Goal: Transaction & Acquisition: Purchase product/service

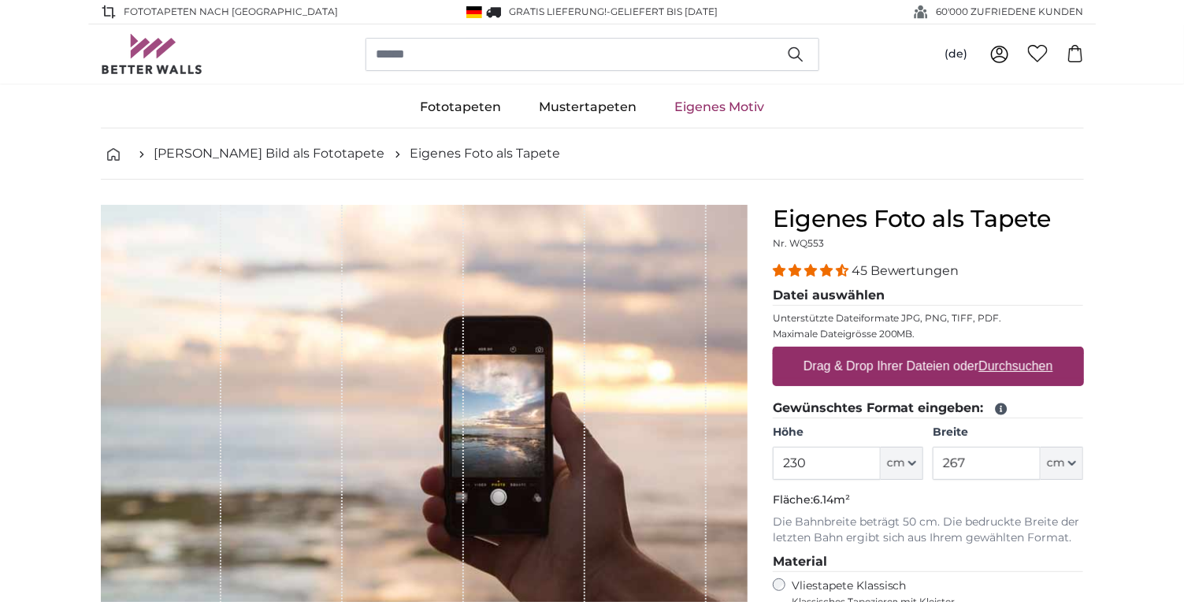
type input "230"
click at [972, 465] on input "267" at bounding box center [987, 463] width 108 height 33
type input "2"
type input "130"
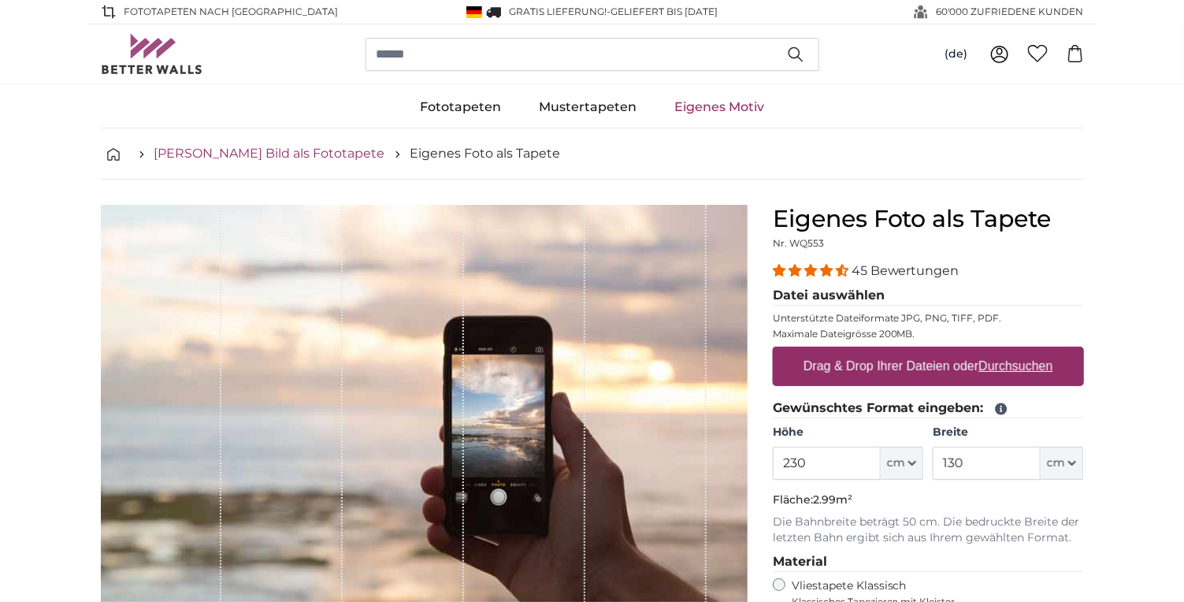
click at [230, 156] on link "[PERSON_NAME] Bild als Fototapete" at bounding box center [269, 153] width 231 height 19
click at [1001, 366] on u "Durchsuchen" at bounding box center [1016, 365] width 74 height 13
click at [1001, 351] on input "Drag & Drop Ihrer Dateien oder Durchsuchen" at bounding box center [928, 349] width 311 height 5
type input "**********"
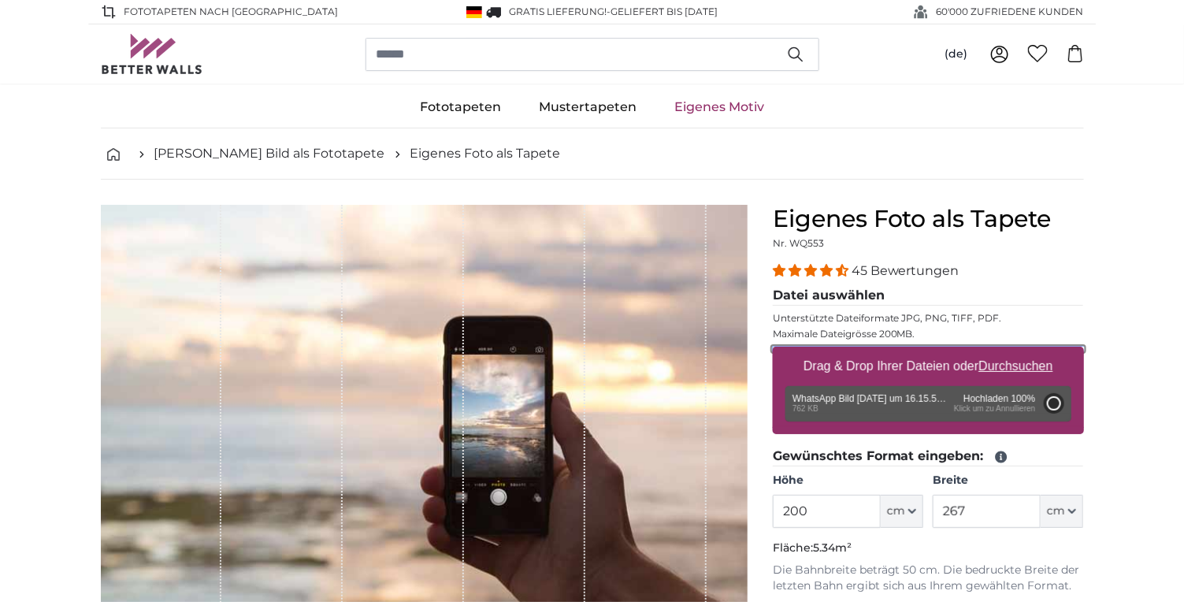
type input "148"
type input "111"
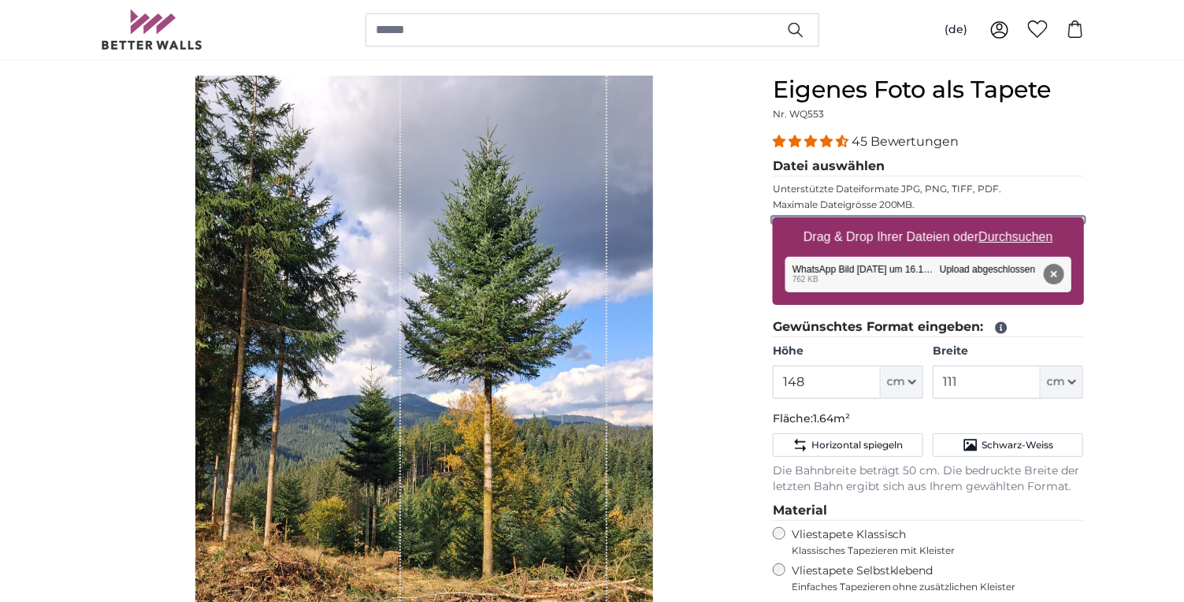
scroll to position [162, 0]
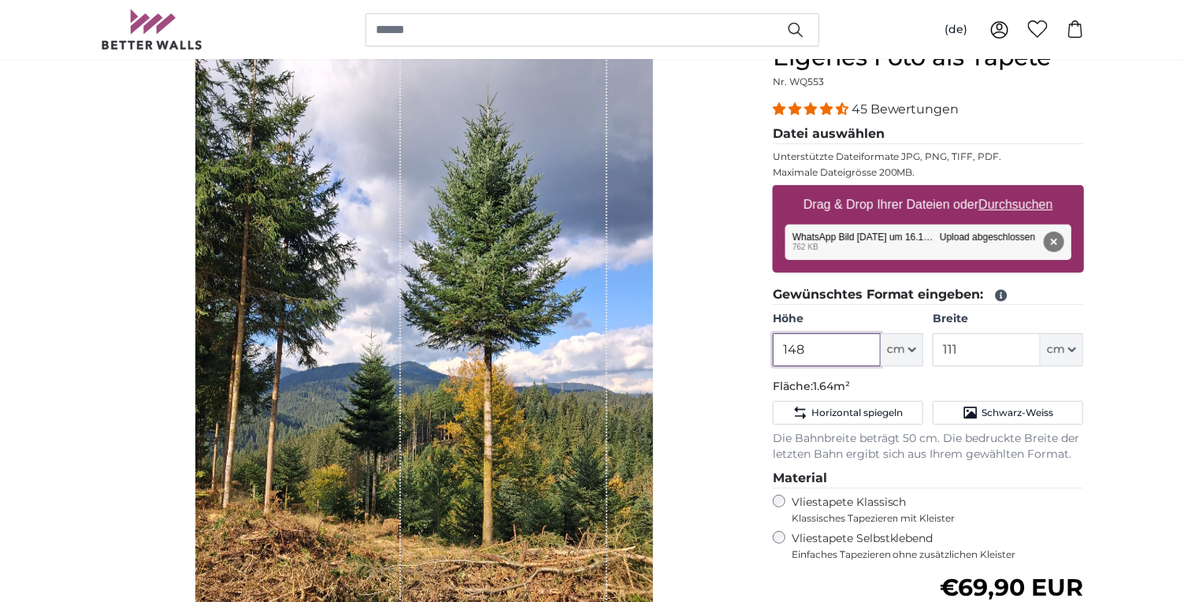
drag, startPoint x: 823, startPoint y: 349, endPoint x: 774, endPoint y: 352, distance: 49.0
click at [774, 352] on input "148" at bounding box center [827, 349] width 108 height 33
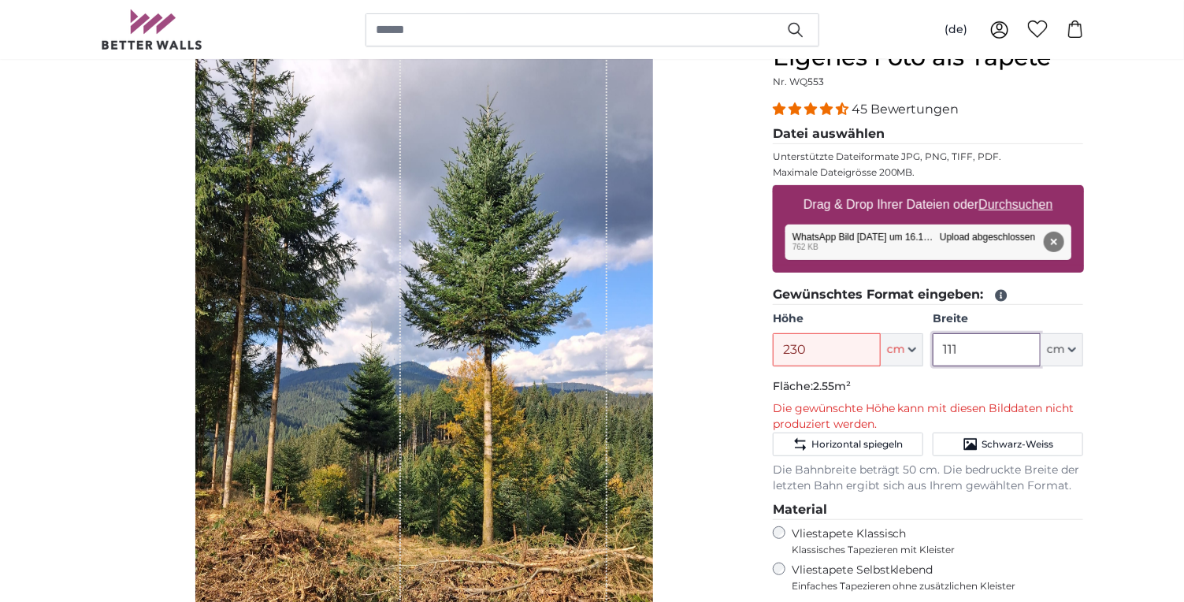
click at [994, 347] on input "111" at bounding box center [987, 349] width 108 height 33
click at [805, 347] on input "230" at bounding box center [827, 349] width 108 height 33
type input "2"
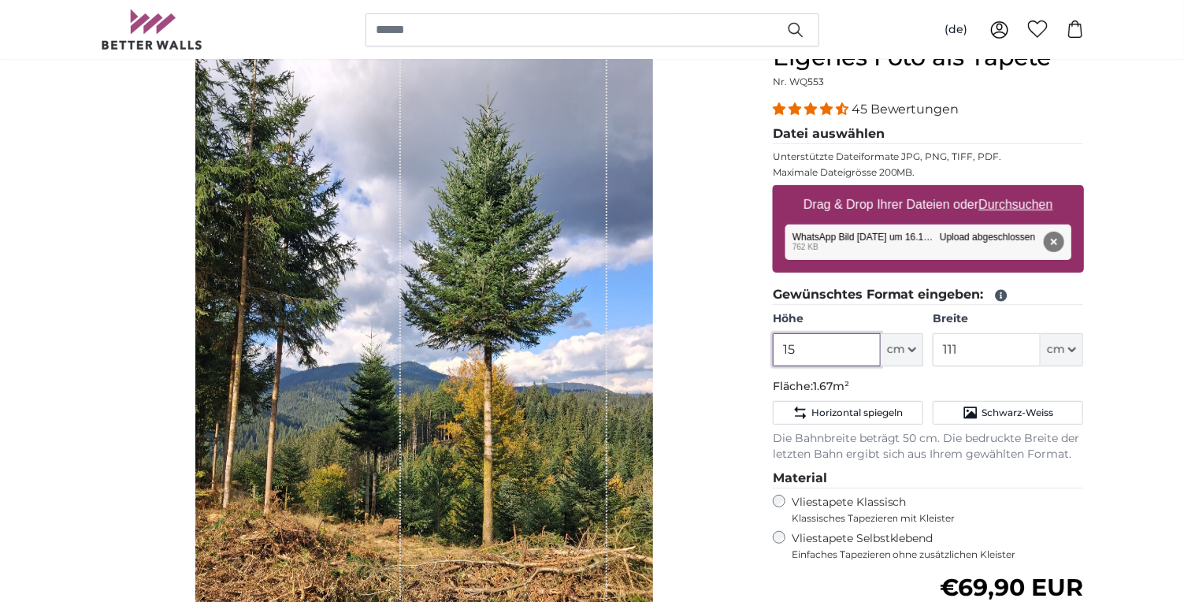
type input "1"
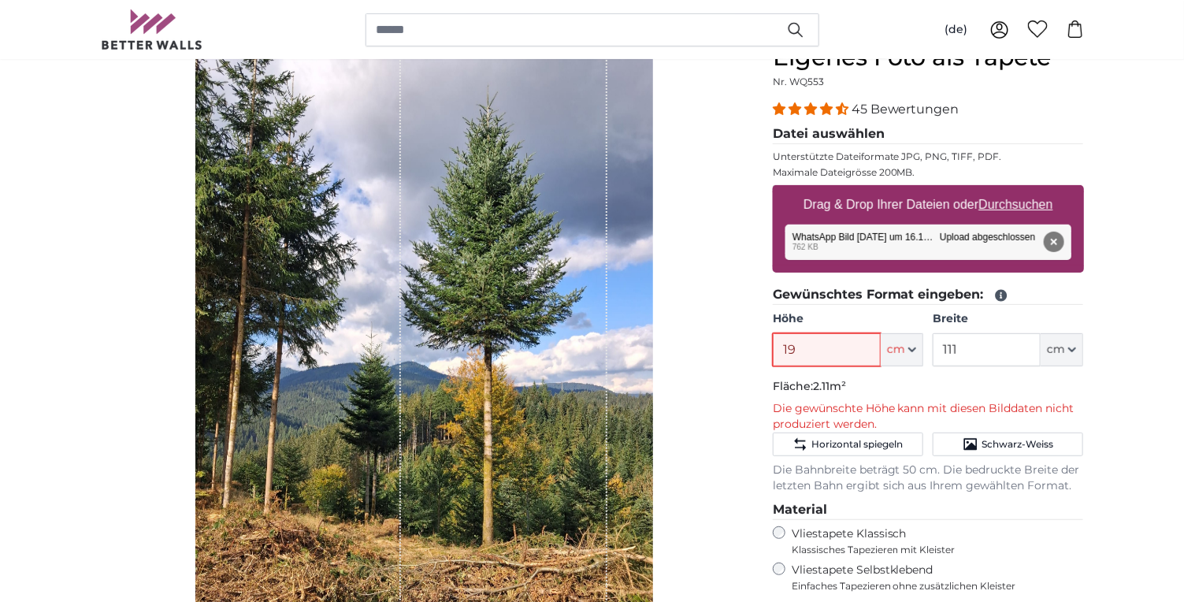
type input "1"
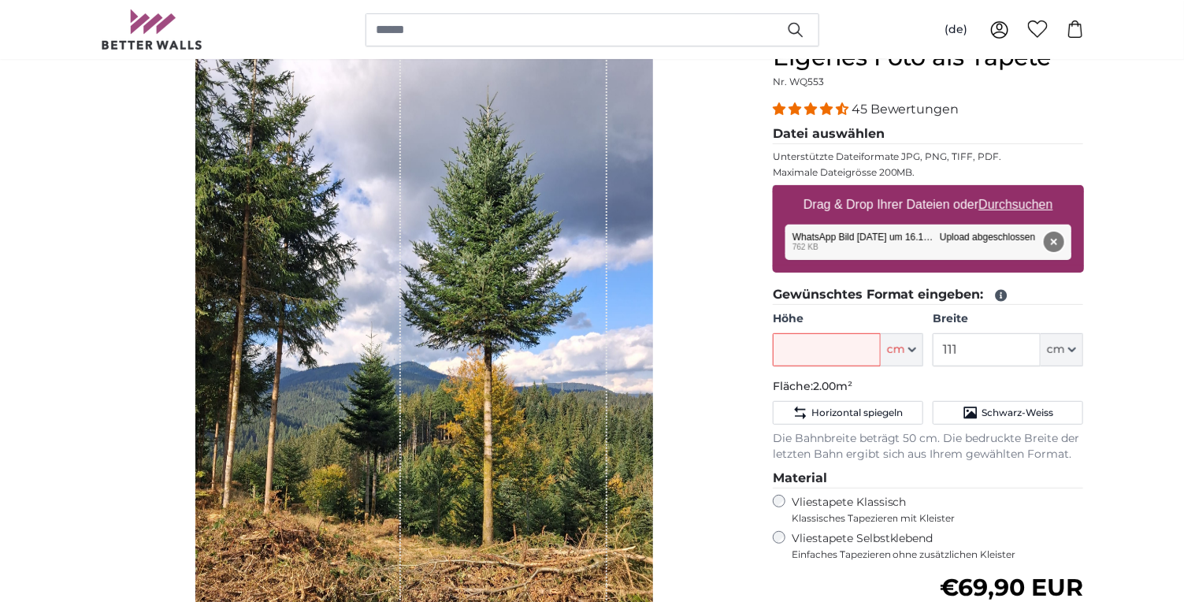
click at [1048, 240] on button "Entfernen" at bounding box center [1053, 242] width 20 height 20
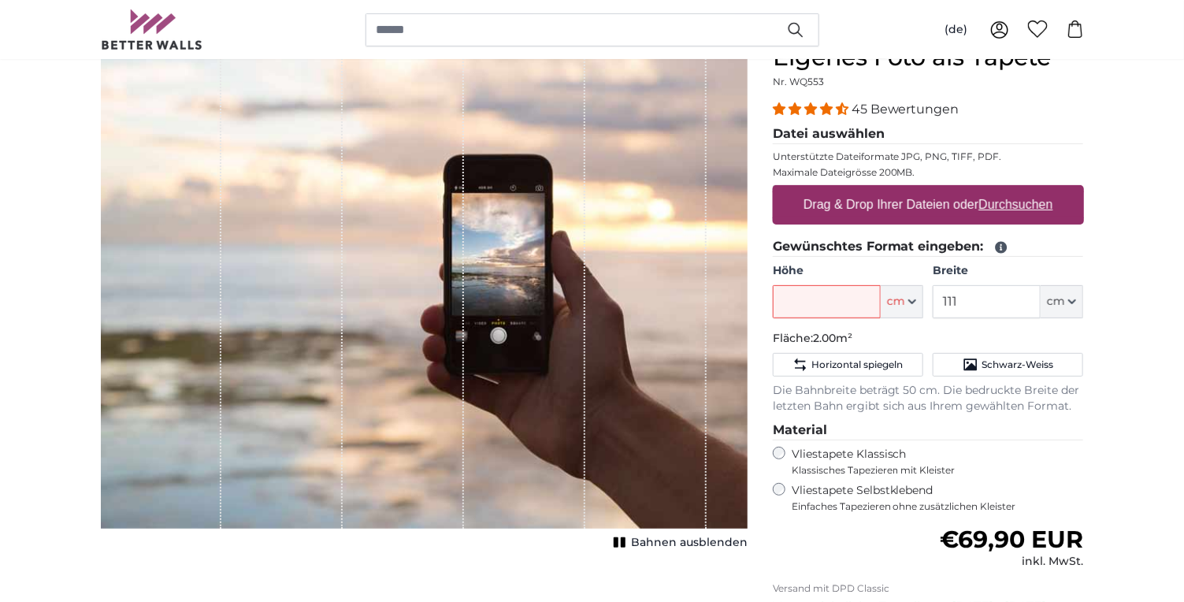
click at [920, 206] on label "Drag & Drop Ihrer Dateien oder Durchsuchen" at bounding box center [928, 205] width 262 height 32
click at [920, 190] on input "Drag & Drop Ihrer Dateien oder Durchsuchen" at bounding box center [928, 187] width 311 height 5
